Goal: Communication & Community: Connect with others

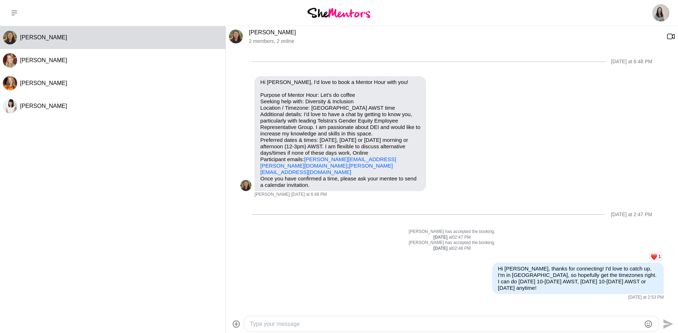
scroll to position [100, 0]
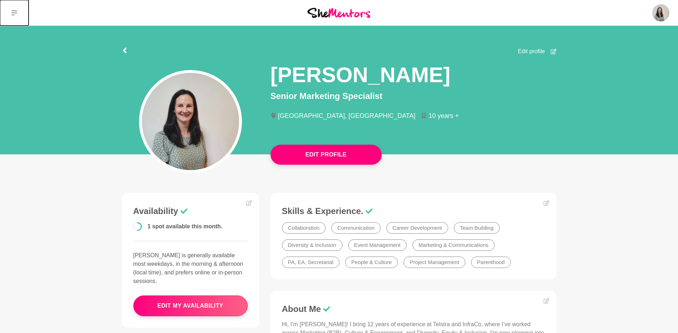
click at [18, 12] on button at bounding box center [14, 13] width 29 height 26
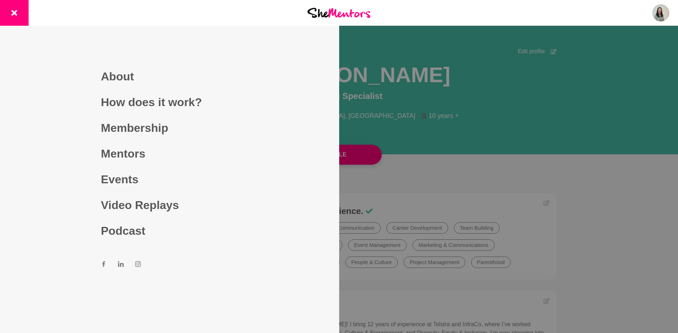
drag, startPoint x: 592, startPoint y: 48, endPoint x: 605, endPoint y: 41, distance: 14.1
click at [592, 48] on div at bounding box center [339, 166] width 678 height 333
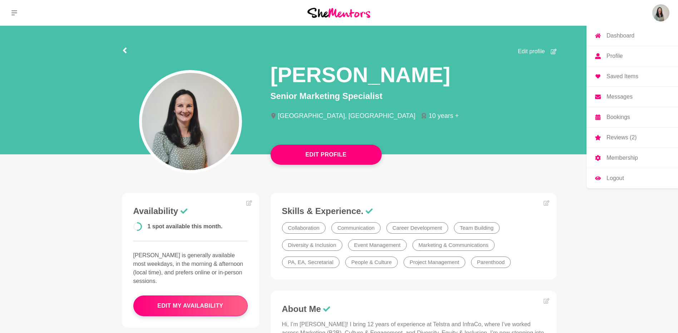
click at [626, 97] on p "Messages" at bounding box center [619, 97] width 26 height 6
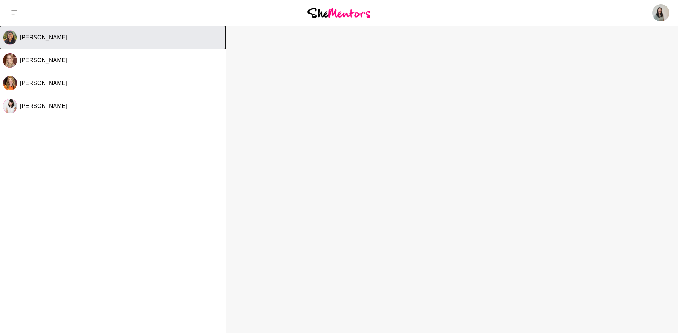
click at [40, 42] on button "[PERSON_NAME]" at bounding box center [112, 37] width 225 height 23
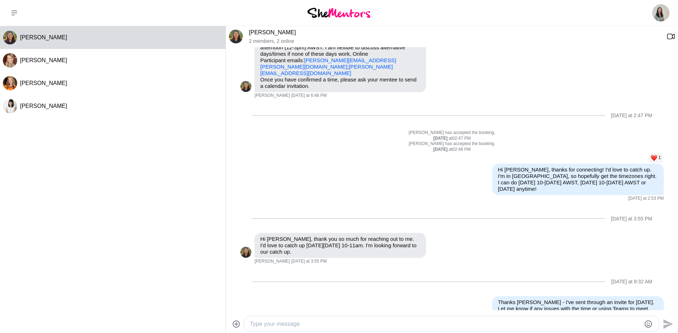
scroll to position [100, 0]
